Goal: Find contact information: Find contact information

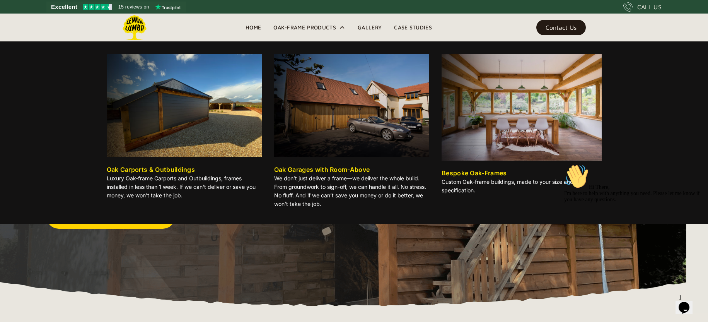
click at [308, 28] on div "Oak-Frame Products" at bounding box center [304, 27] width 63 height 9
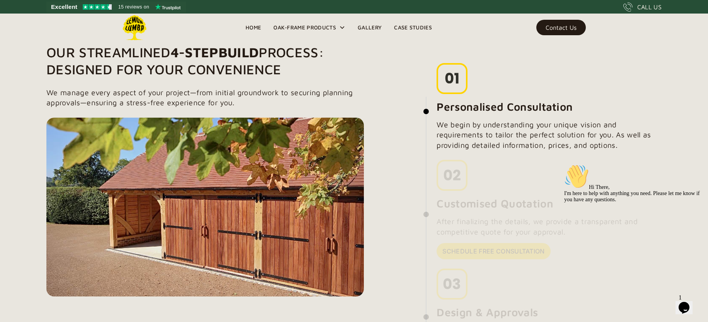
scroll to position [568, 0]
click at [561, 30] on div "Contact Us" at bounding box center [560, 27] width 31 height 5
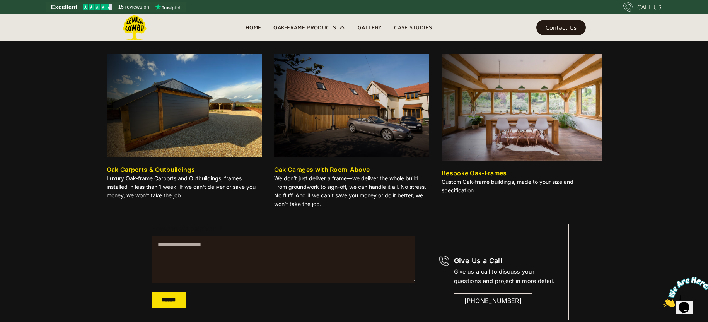
scroll to position [54, 0]
